Goal: Task Accomplishment & Management: Manage account settings

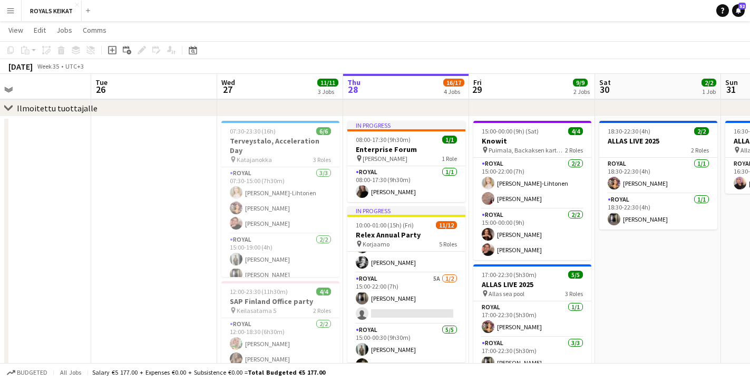
scroll to position [85, 0]
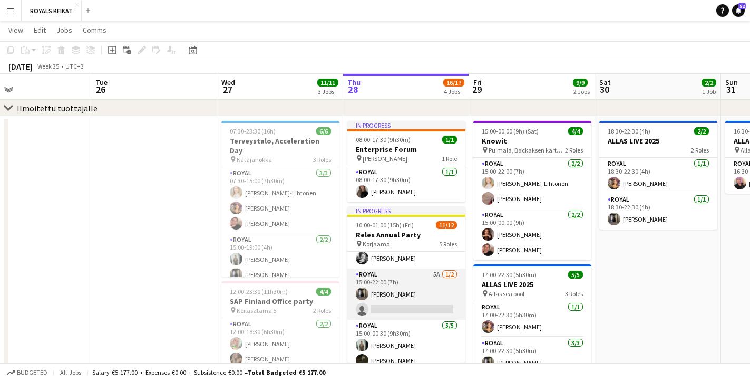
click at [389, 303] on app-card-role "Royal 5A [DATE] 15:00-22:00 (7h) [PERSON_NAME] single-neutral-actions" at bounding box center [406, 293] width 118 height 51
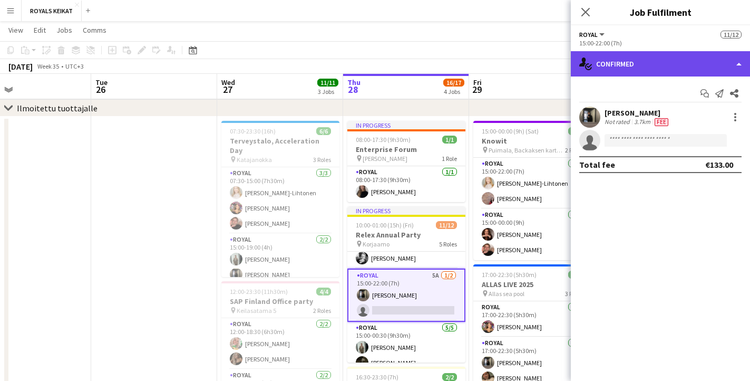
click at [630, 64] on div "single-neutral-actions-check-2 Confirmed" at bounding box center [660, 63] width 179 height 25
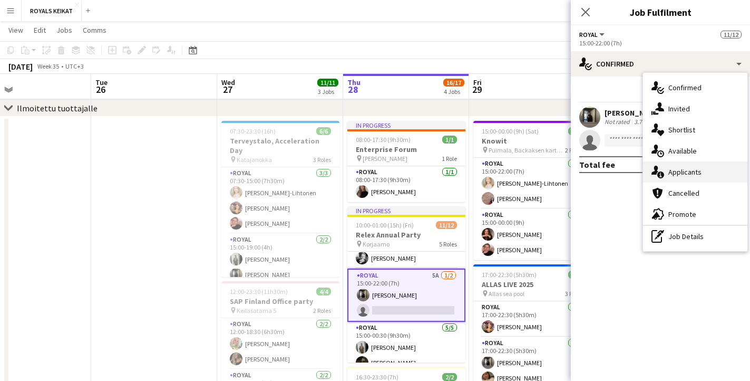
click at [684, 172] on div "single-neutral-actions-information Applicants" at bounding box center [695, 171] width 104 height 21
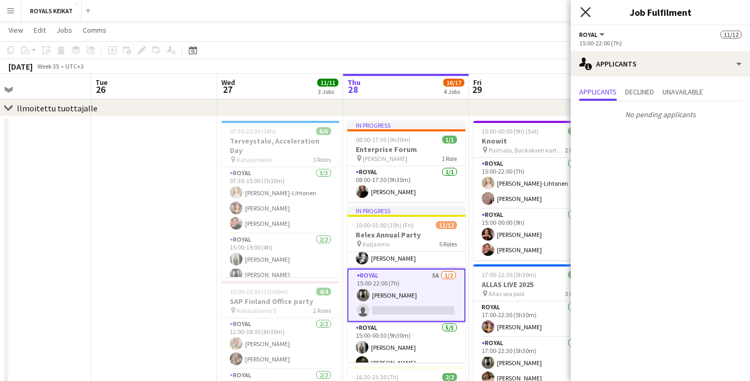
click at [584, 8] on icon "Close pop-in" at bounding box center [586, 12] width 10 height 10
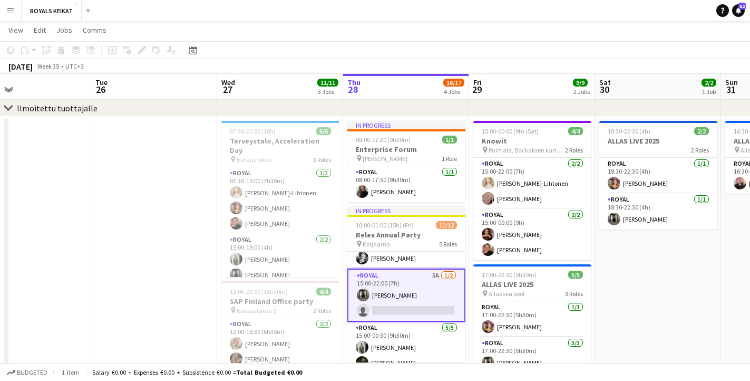
click at [162, 239] on app-date-cell at bounding box center [154, 353] width 126 height 473
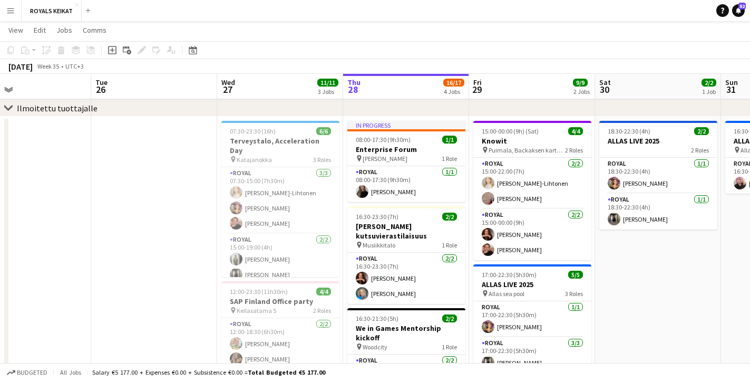
scroll to position [0, 0]
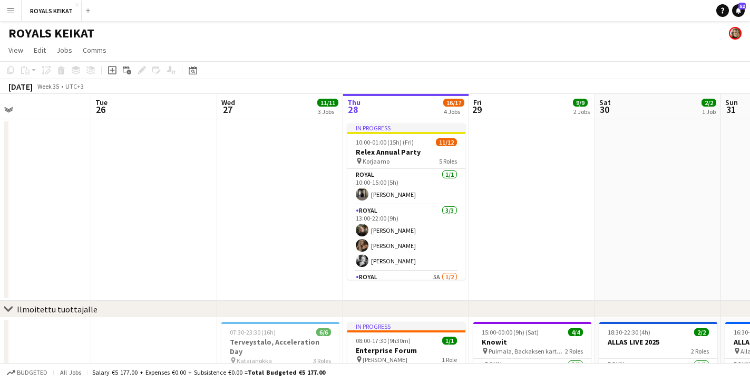
click at [11, 13] on app-icon "Menu" at bounding box center [10, 10] width 8 height 8
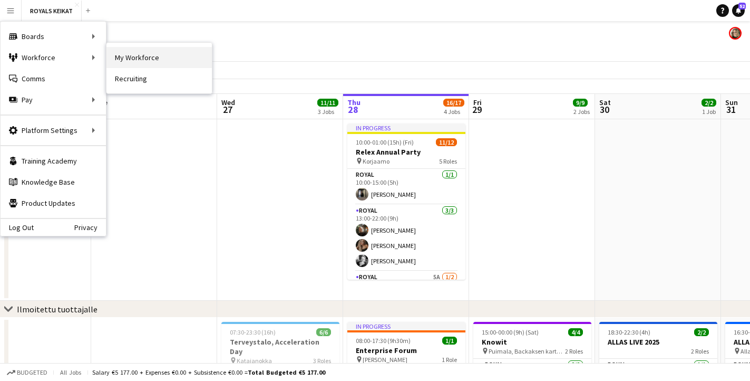
click at [144, 61] on link "My Workforce" at bounding box center [159, 57] width 105 height 21
